Goal: Find specific page/section: Find specific page/section

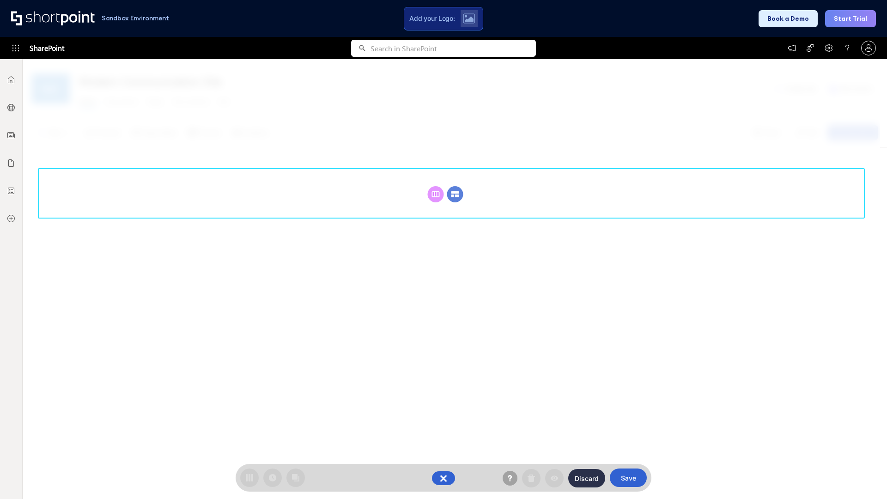
scroll to position [127, 0]
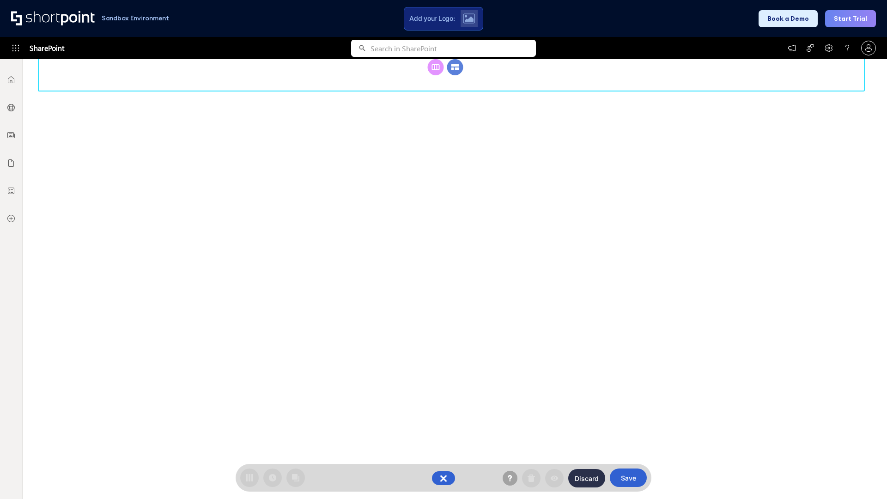
click at [455, 75] on circle at bounding box center [455, 67] width 16 height 16
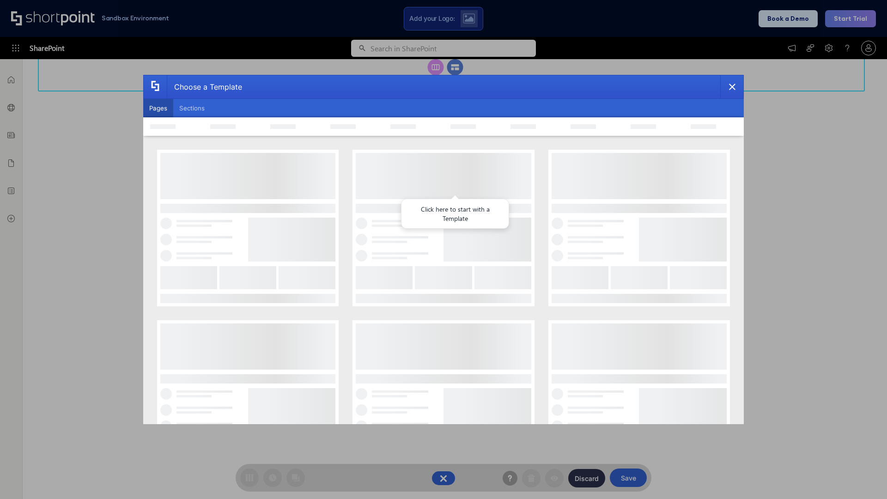
scroll to position [0, 0]
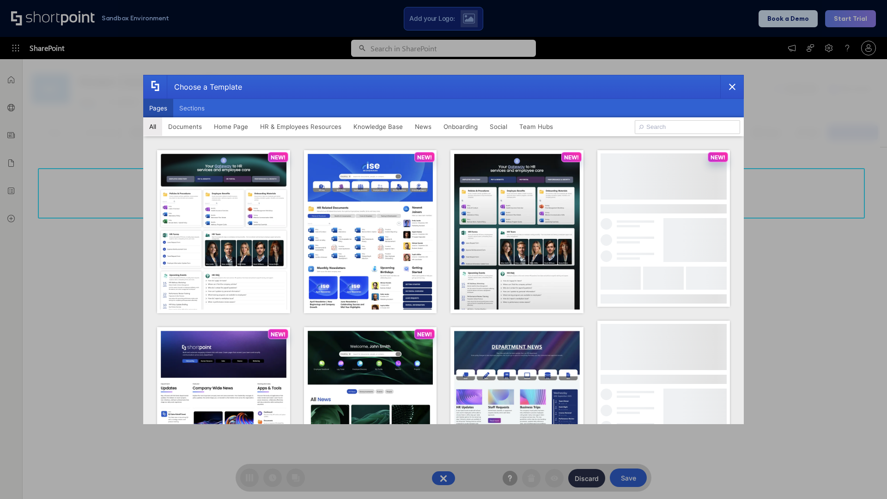
click at [158, 108] on button "Pages" at bounding box center [158, 108] width 30 height 18
type input "News Portal 1"
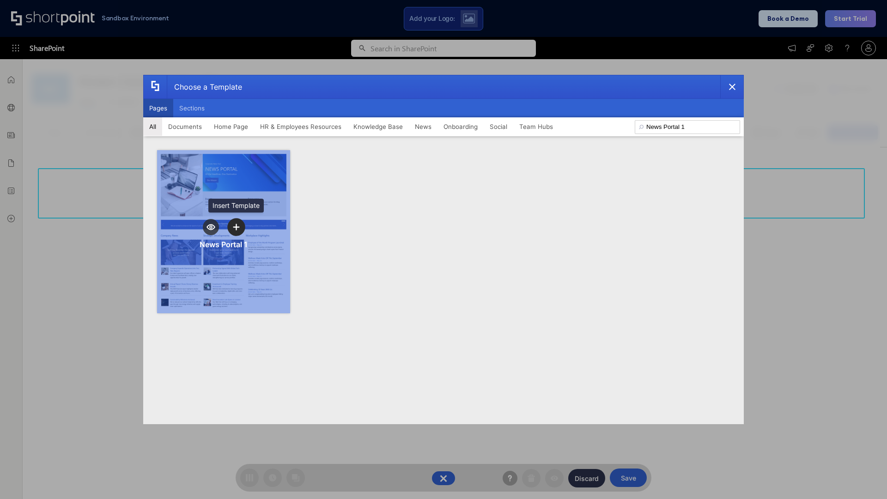
click at [236, 227] on icon "template selector" at bounding box center [236, 227] width 6 height 6
